Goal: Find specific page/section: Find specific page/section

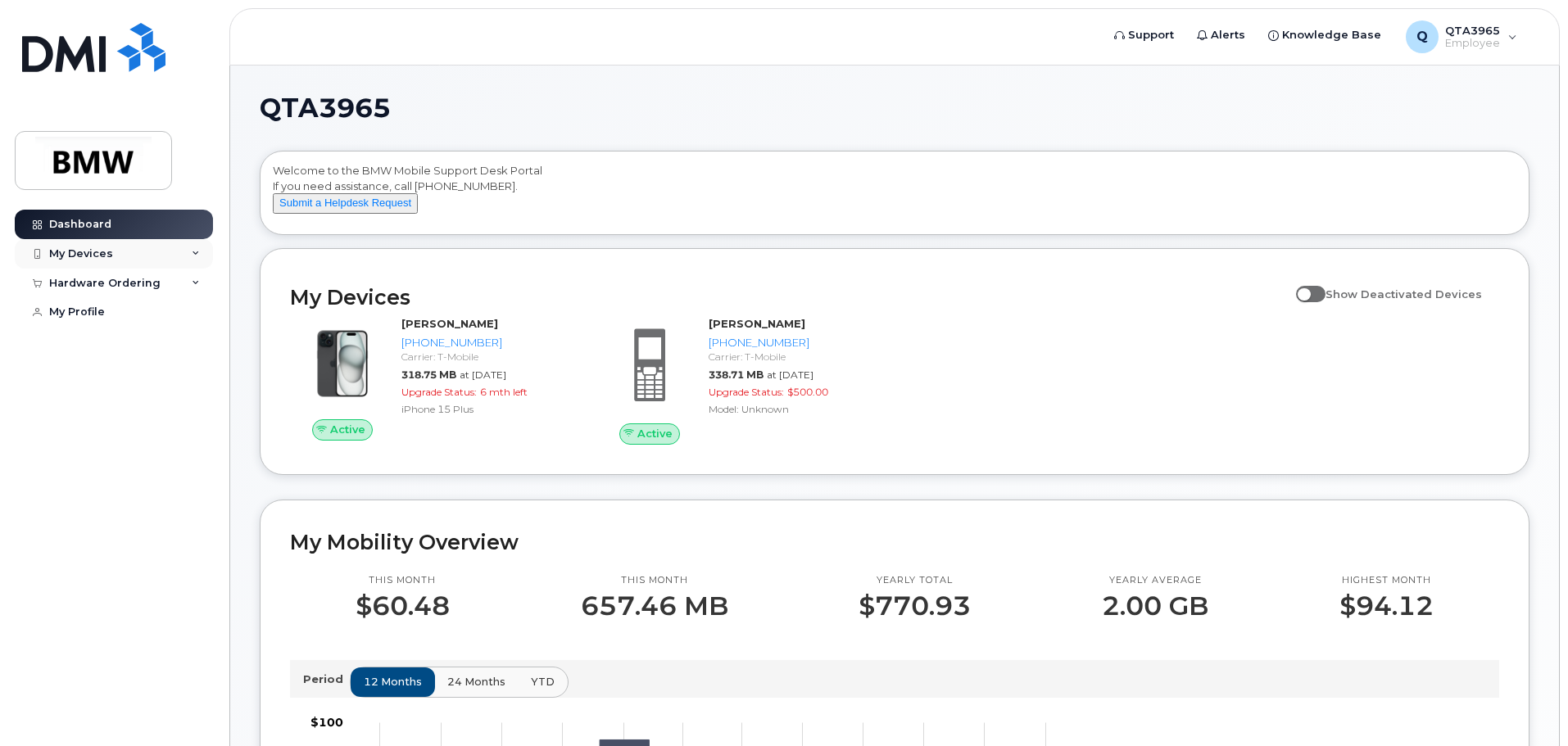
click at [140, 239] on div "My Devices" at bounding box center [113, 254] width 198 height 30
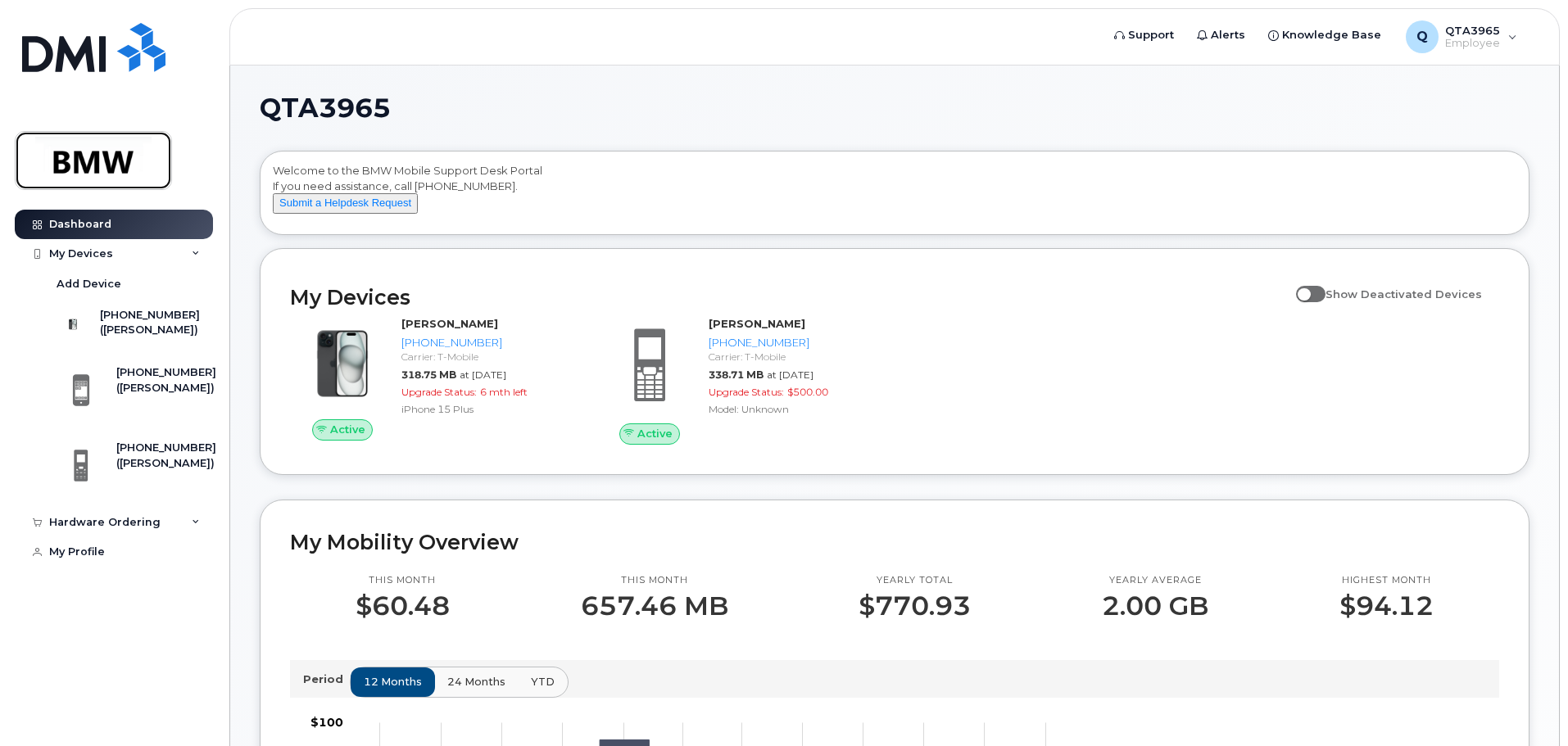
click at [104, 140] on img at bounding box center [93, 161] width 127 height 47
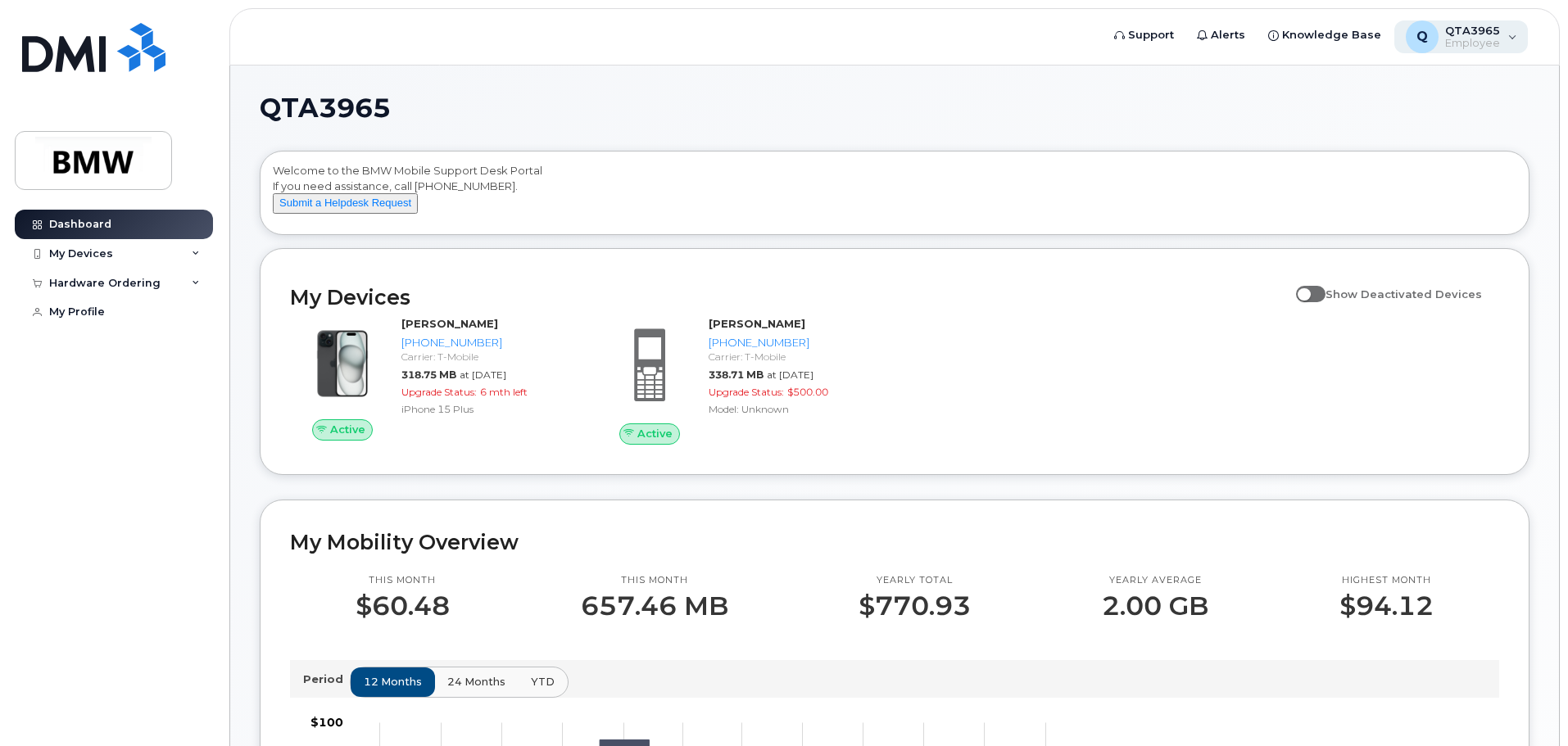
click at [1508, 36] on div "Q QTA3965 Employee" at bounding box center [1462, 37] width 134 height 33
